Goal: Find specific page/section: Find specific page/section

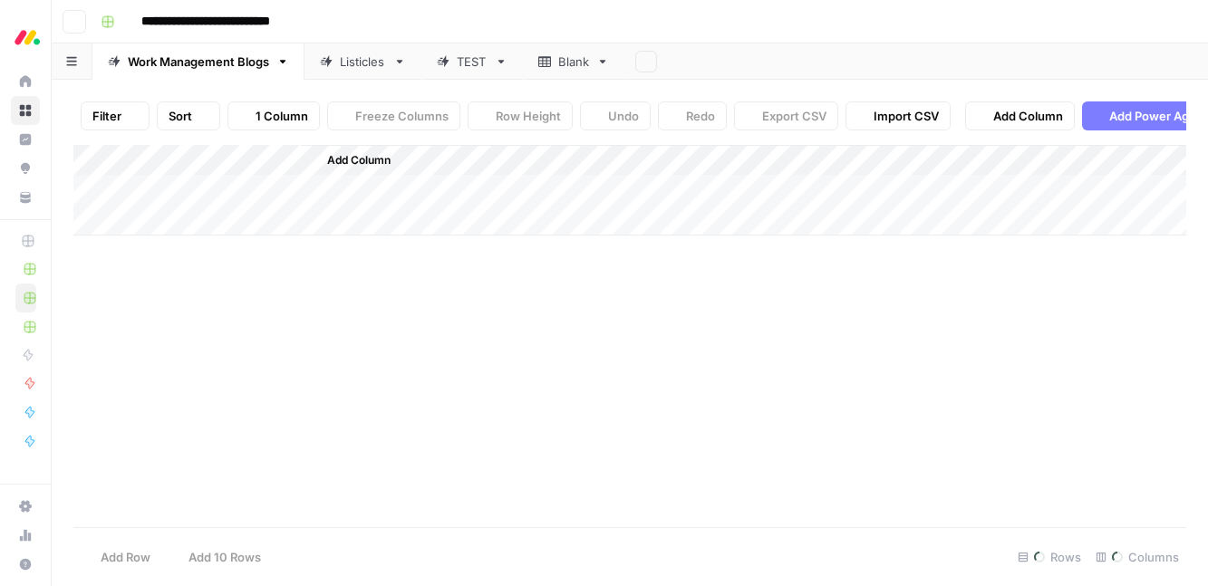
click at [178, 58] on div "Work Management Blogs" at bounding box center [198, 62] width 141 height 18
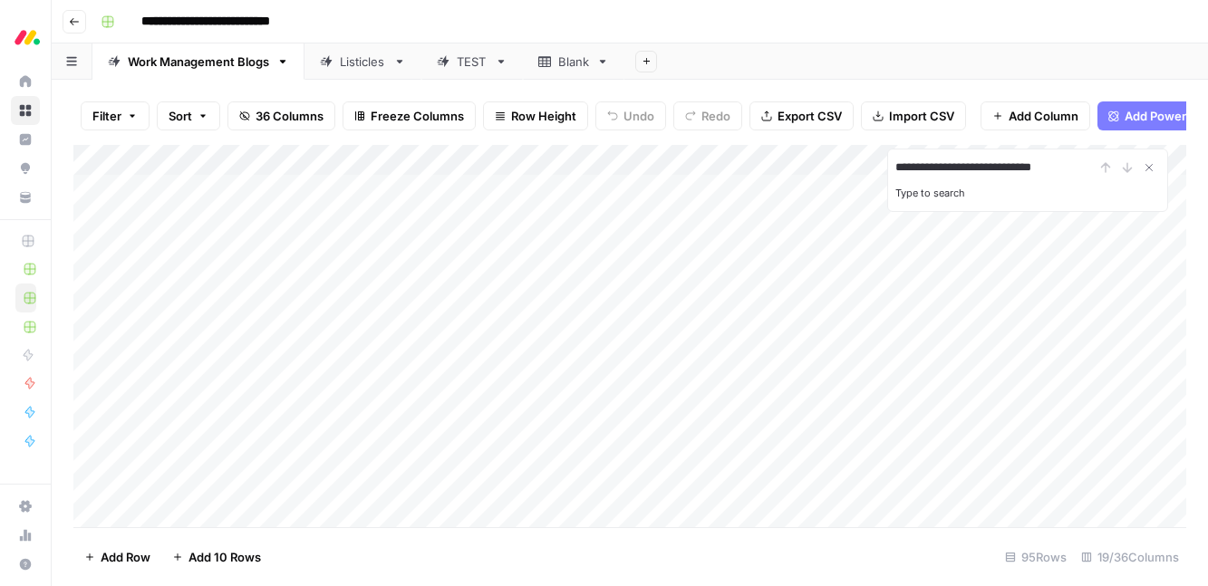
type input "**********"
click at [119, 117] on span "Filter" at bounding box center [106, 116] width 29 height 18
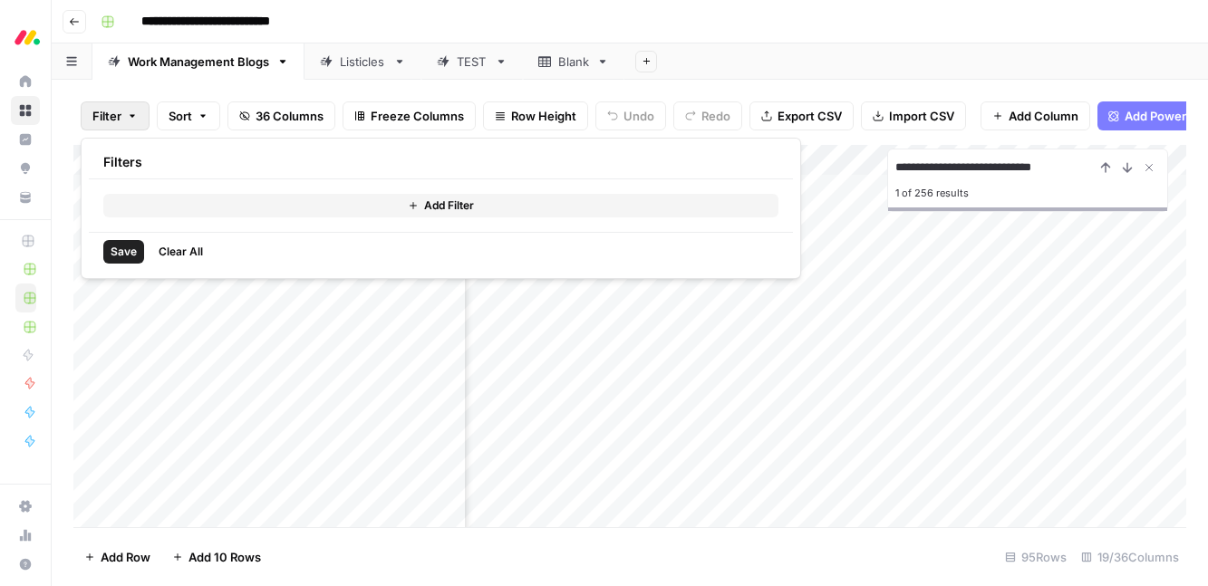
click at [157, 199] on button "Add Filter" at bounding box center [440, 206] width 675 height 24
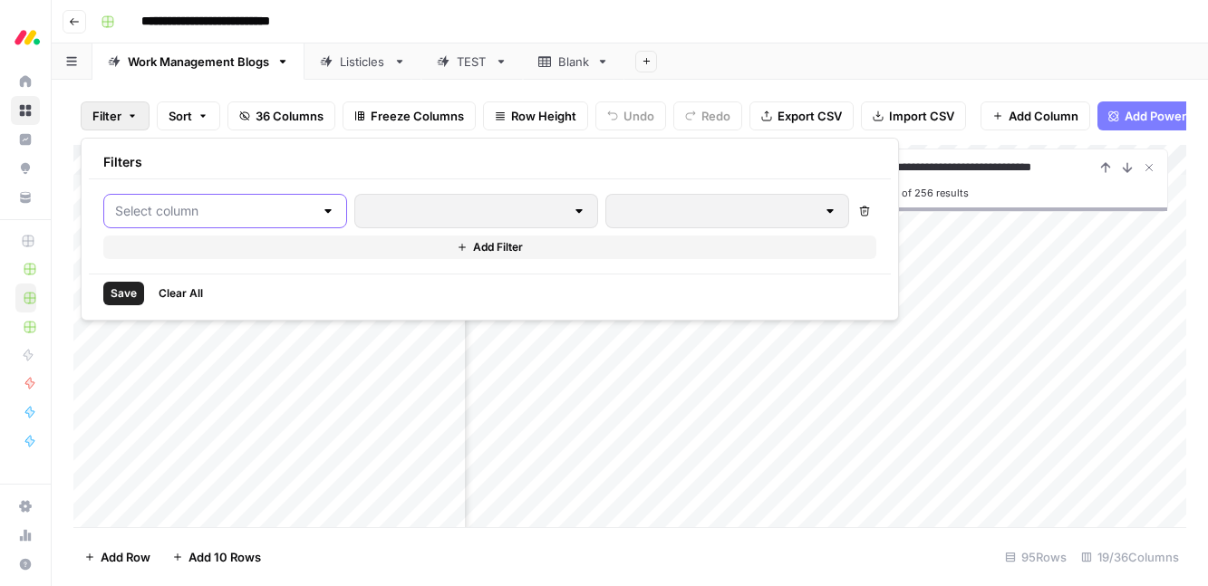
click at [169, 218] on input "text" at bounding box center [214, 211] width 198 height 18
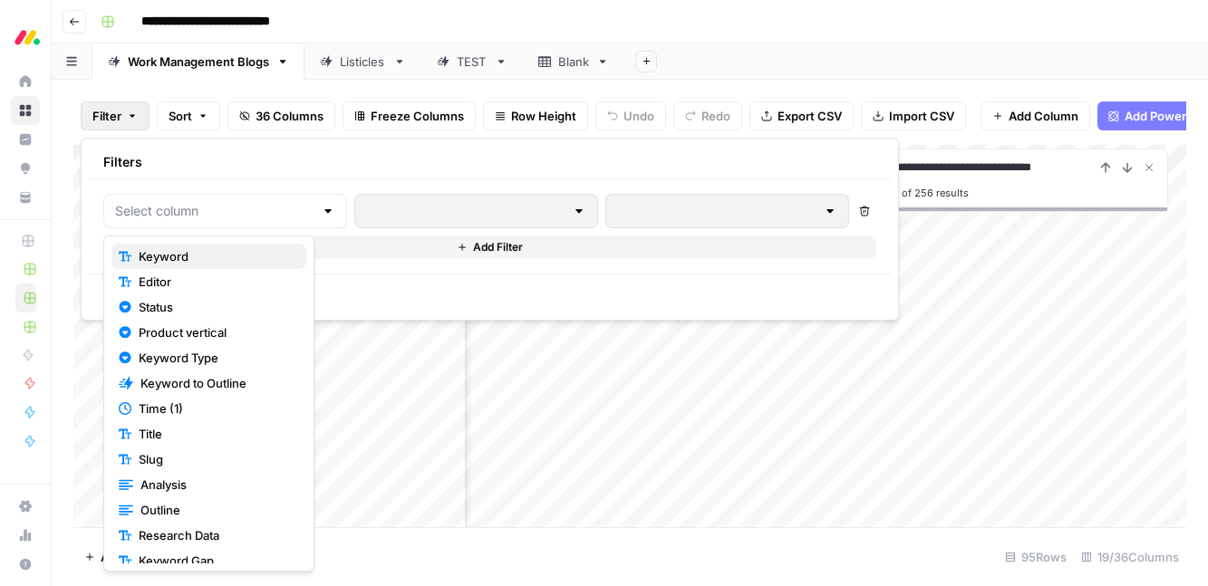
click at [166, 248] on span "Keyword" at bounding box center [215, 256] width 153 height 18
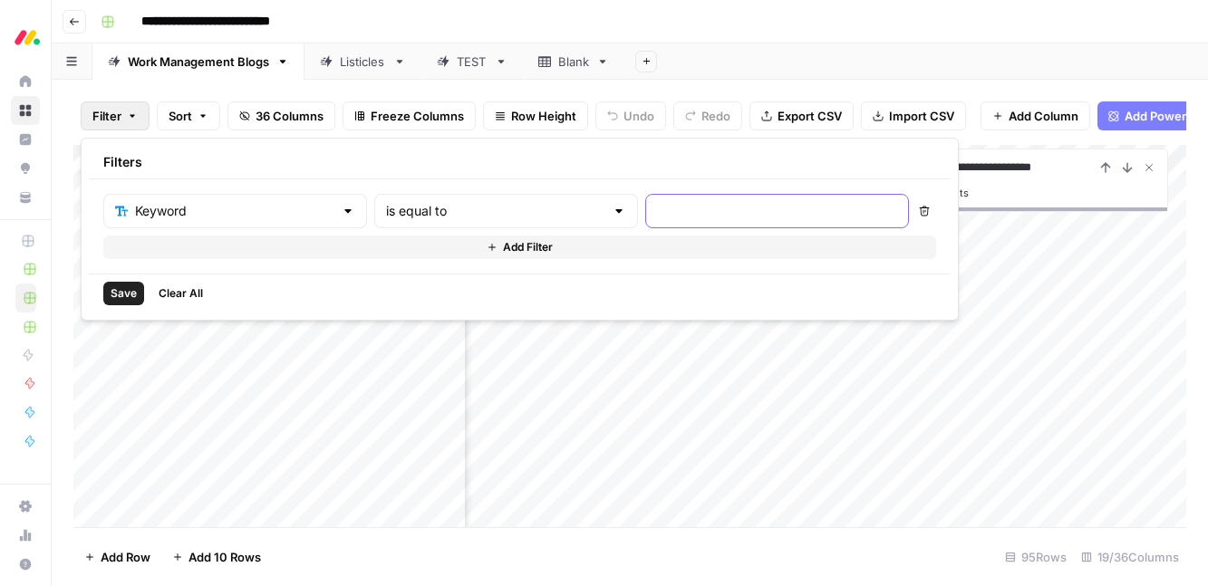
click at [657, 203] on input "text" at bounding box center [777, 211] width 240 height 18
paste input "performance management process"
type input "performance management process"
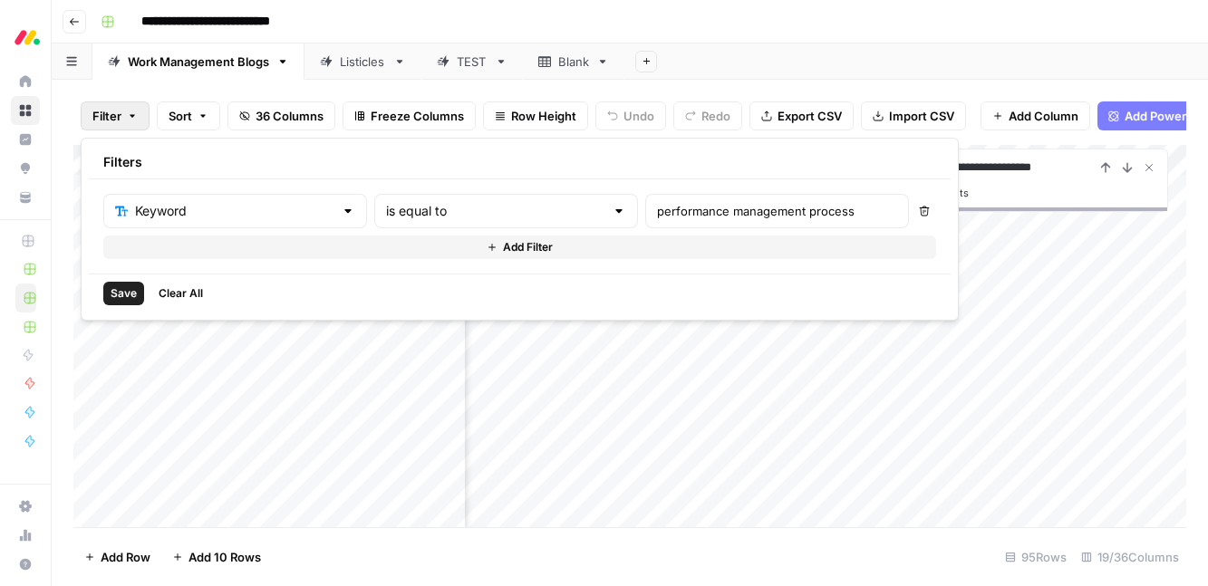
click at [111, 295] on span "Save" at bounding box center [124, 293] width 26 height 16
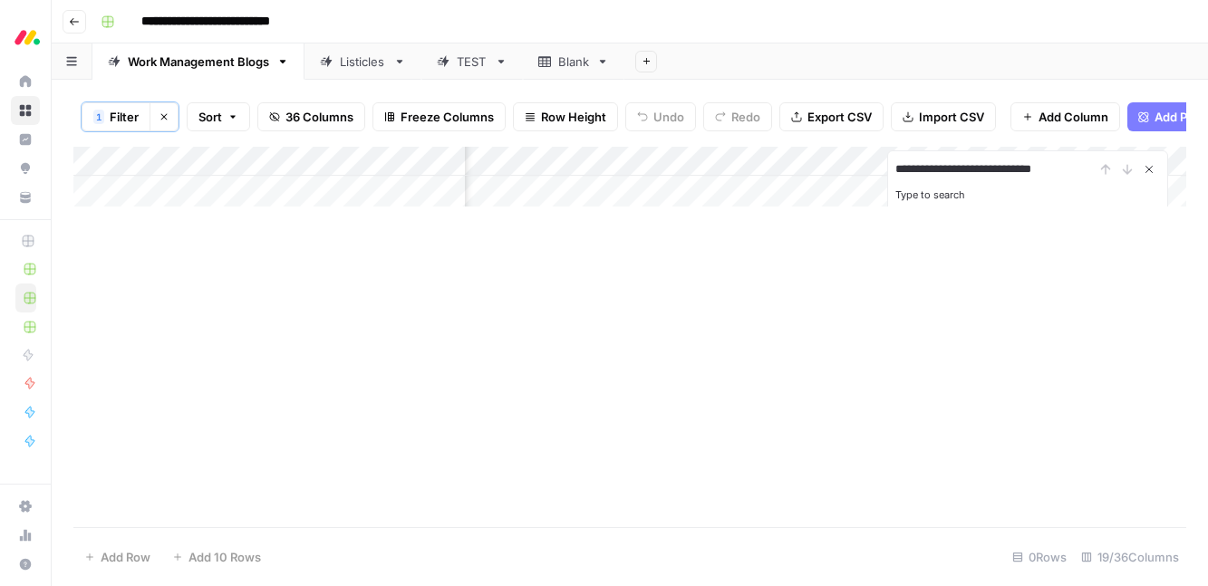
click at [1145, 169] on icon "Close Search" at bounding box center [1149, 169] width 15 height 15
click at [276, 190] on div "Add Column" at bounding box center [629, 177] width 1113 height 60
click at [135, 118] on span "Filter" at bounding box center [124, 117] width 29 height 18
